Goal: Navigation & Orientation: Understand site structure

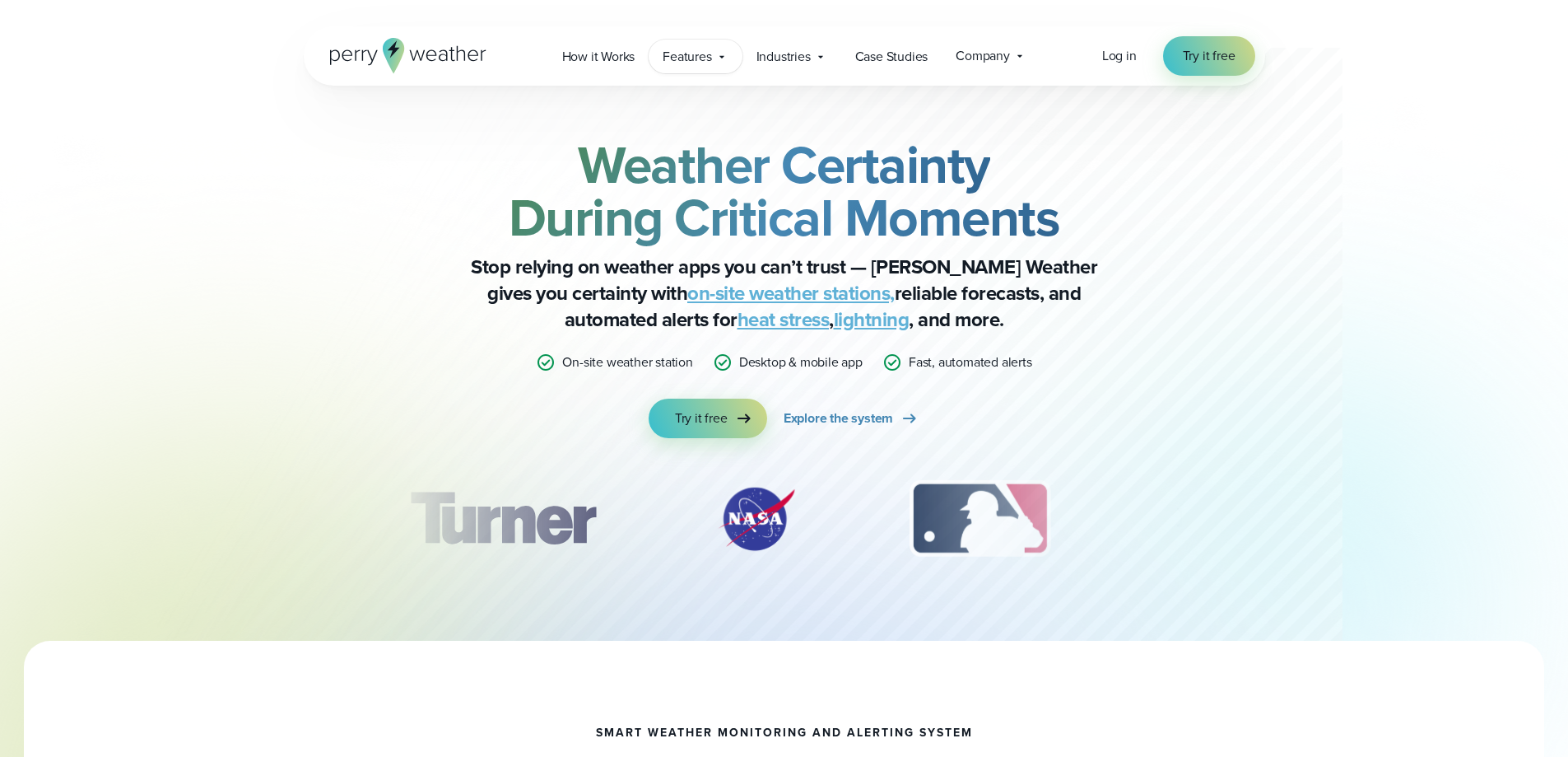
click at [711, 57] on span "Features" at bounding box center [687, 56] width 49 height 20
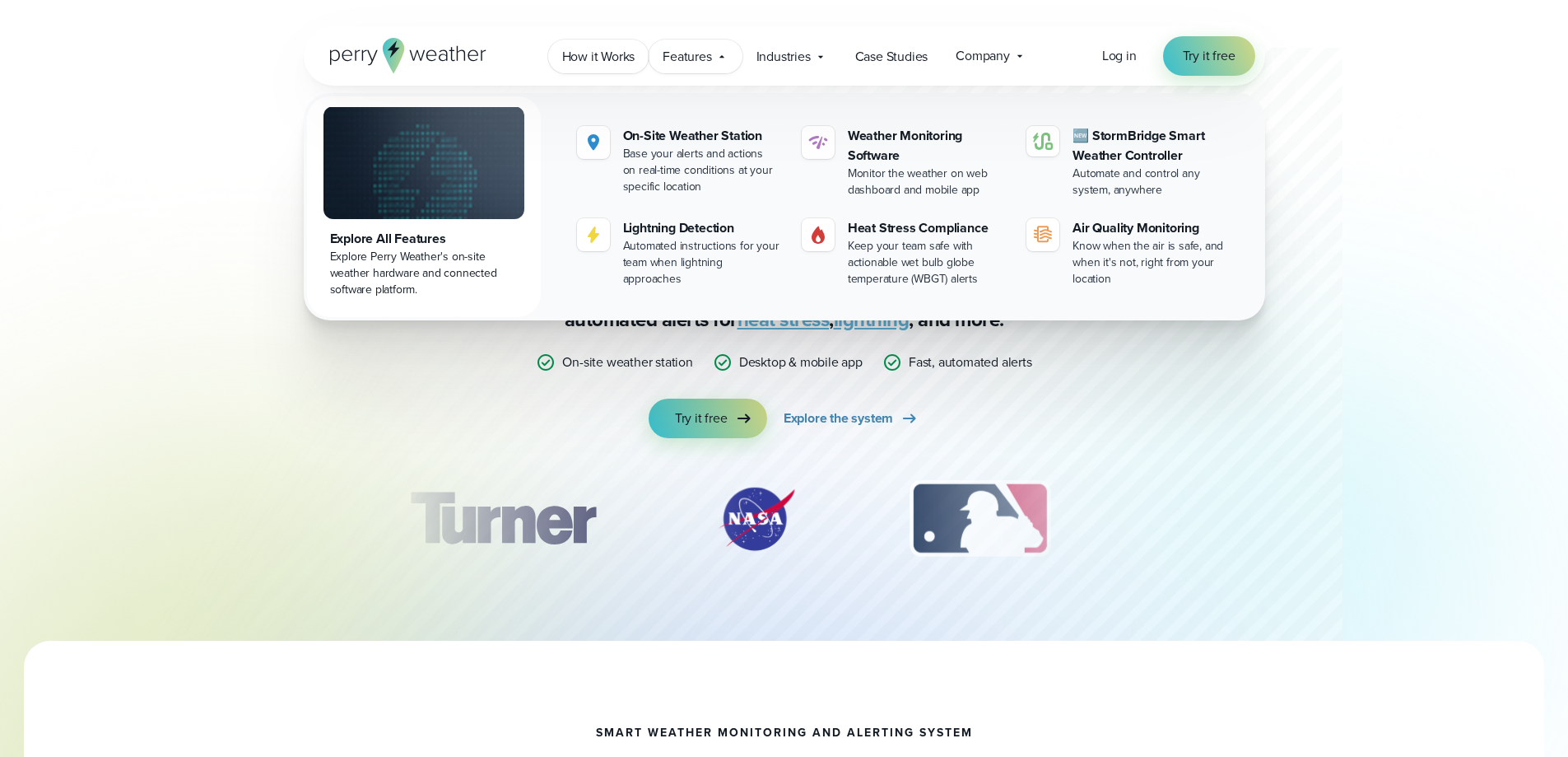
click at [616, 53] on span "How it Works" at bounding box center [599, 56] width 73 height 20
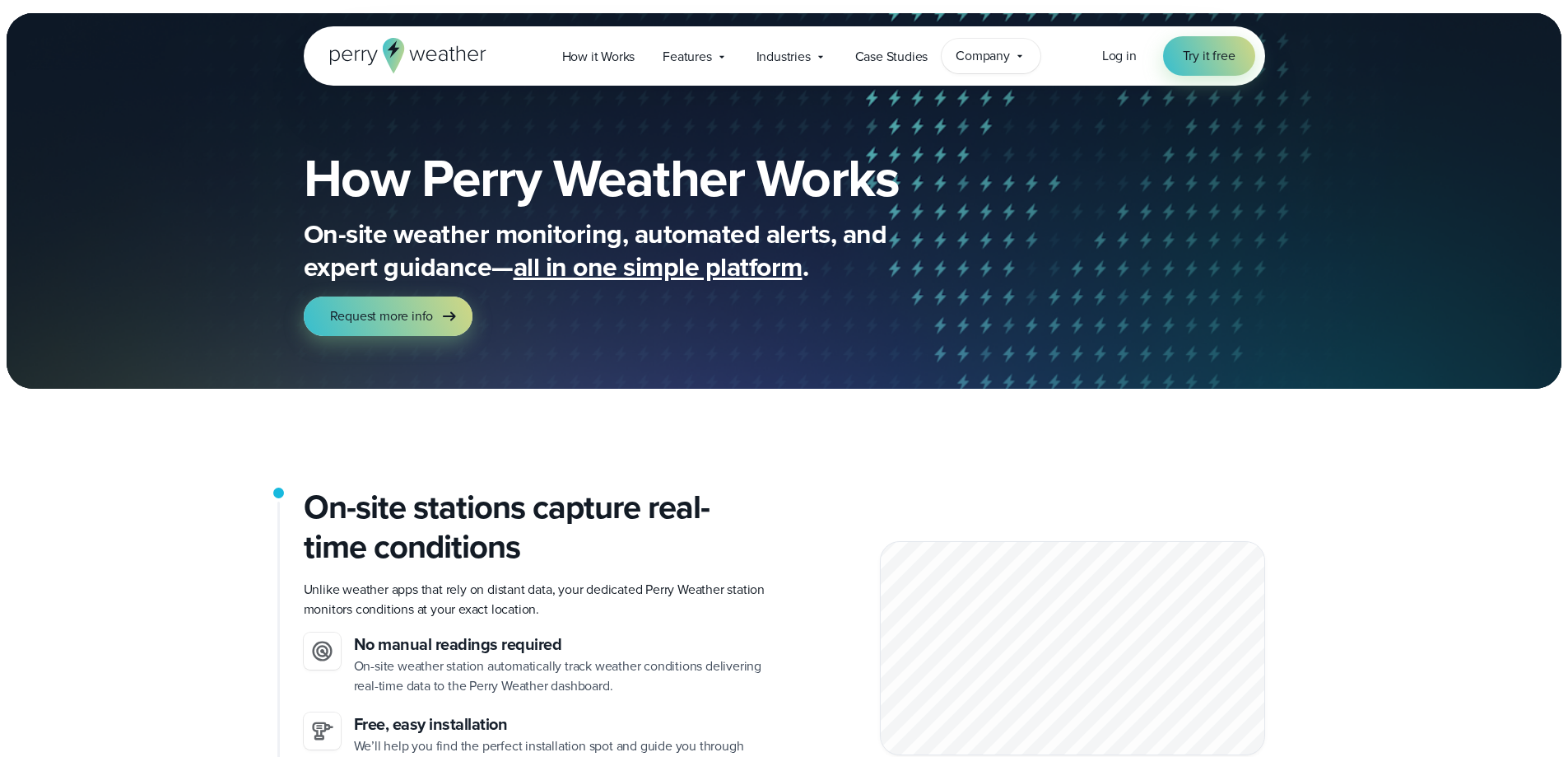
click at [987, 54] on span "Company" at bounding box center [983, 55] width 54 height 20
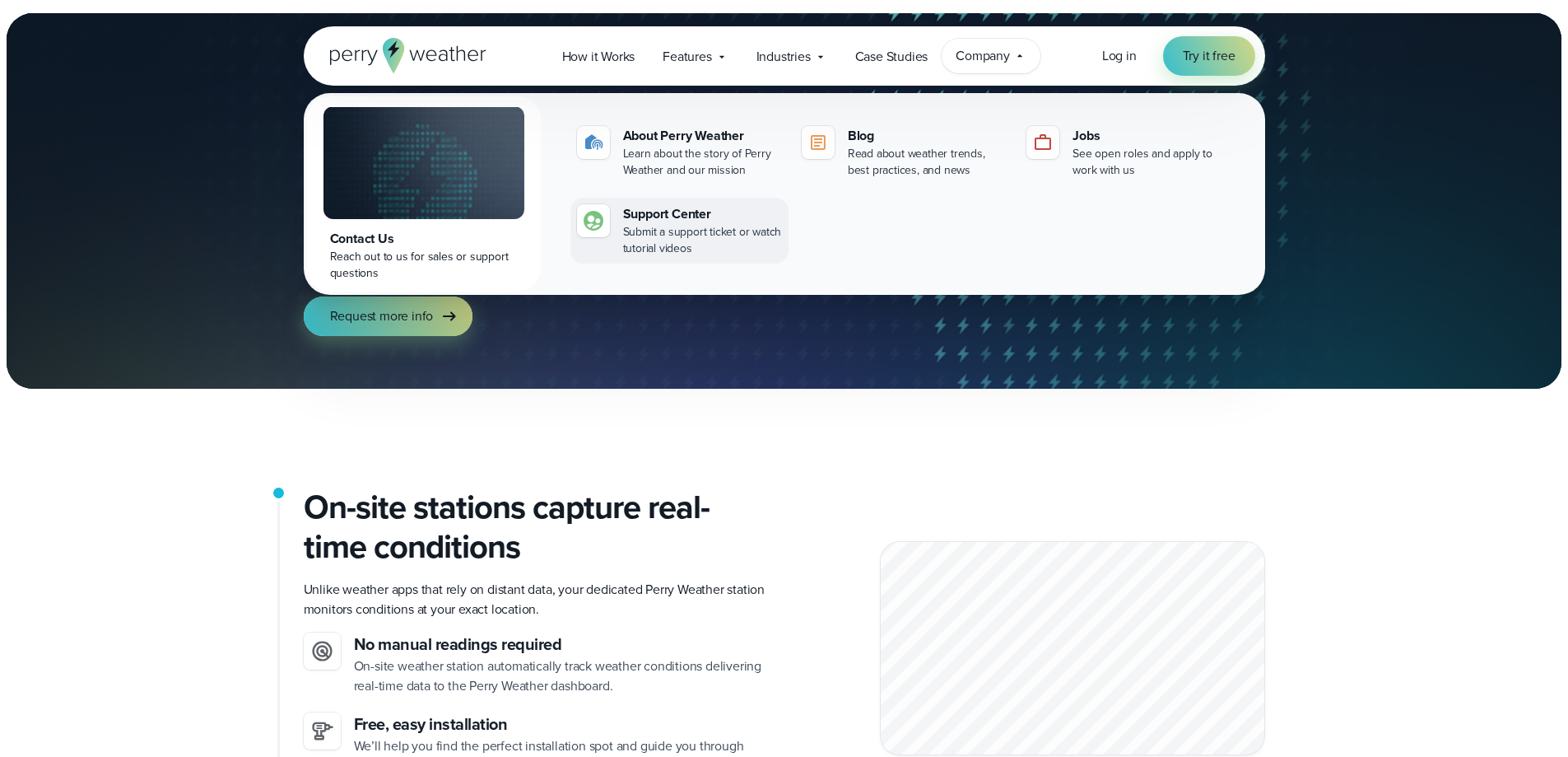
click at [686, 208] on div "Support Center" at bounding box center [702, 214] width 159 height 20
